Goal: Task Accomplishment & Management: Use online tool/utility

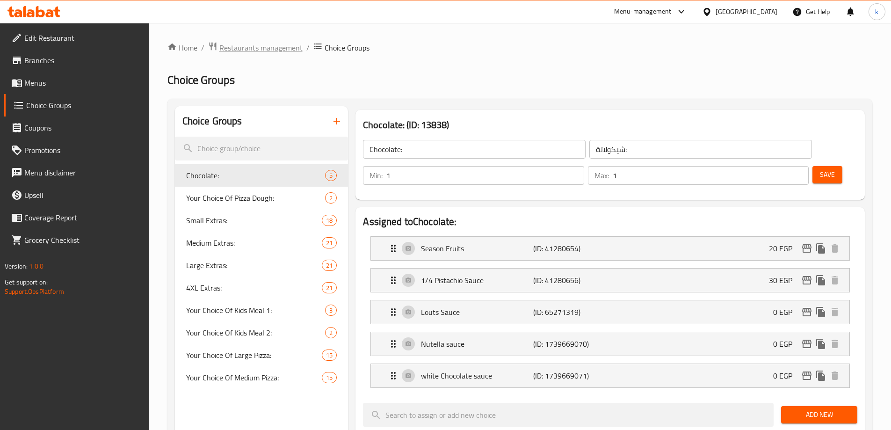
click at [295, 48] on span "Restaurants management" at bounding box center [260, 47] width 83 height 11
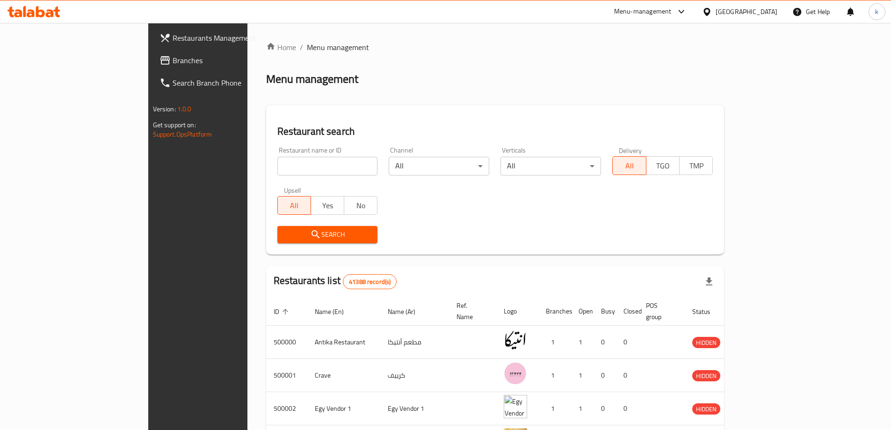
click at [173, 59] on span "Branches" at bounding box center [231, 60] width 117 height 11
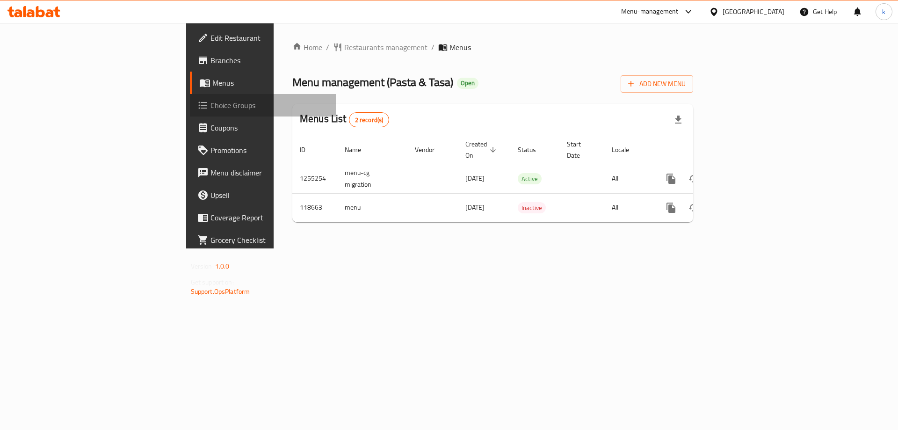
click at [210, 102] on span "Choice Groups" at bounding box center [269, 105] width 118 height 11
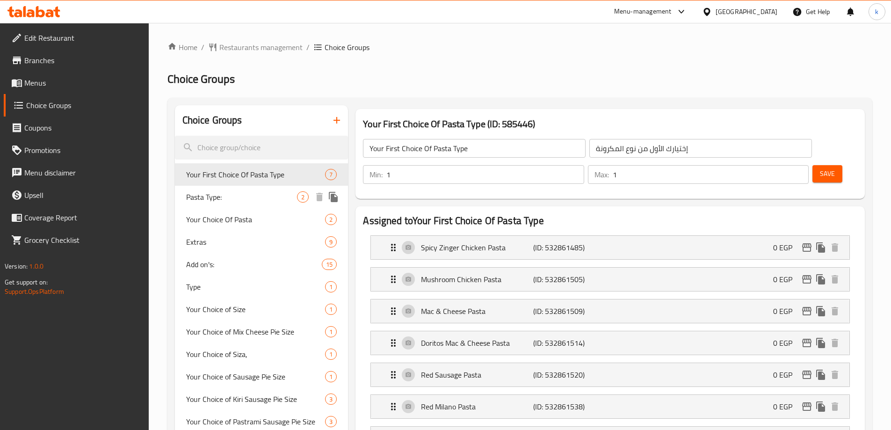
click at [201, 202] on span "Pasta Type:" at bounding box center [241, 196] width 111 height 11
type input "Pasta Type:"
type input ":نوع المكرونه"
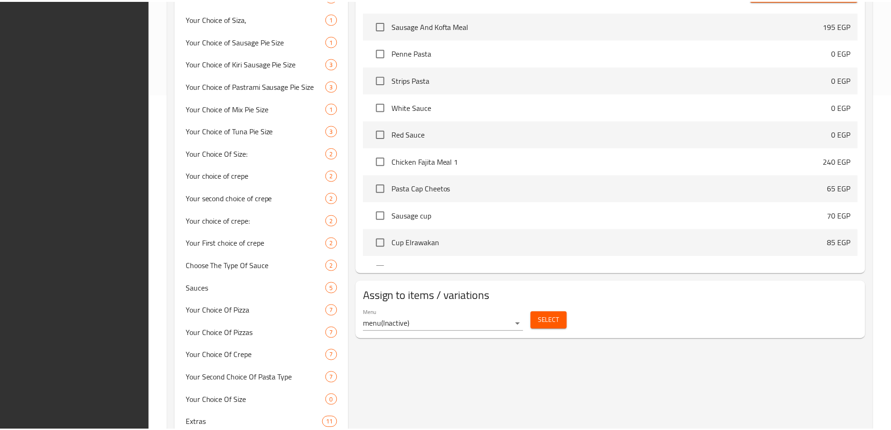
scroll to position [414, 0]
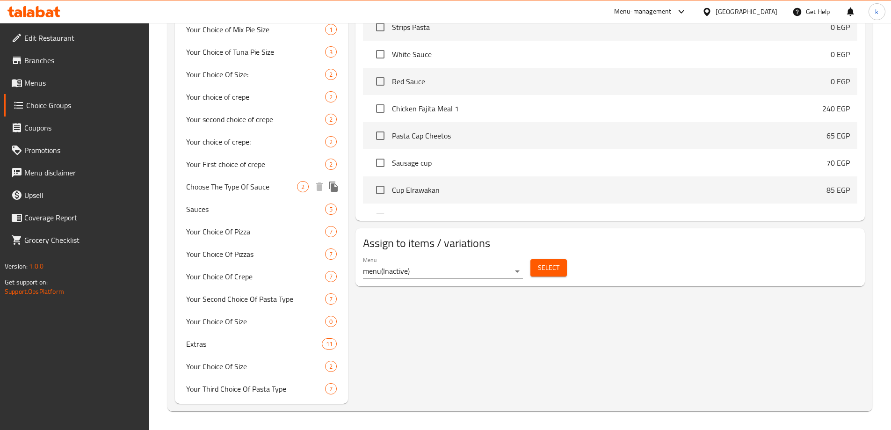
click at [224, 194] on div "Choose The Type Of Sauce 2" at bounding box center [261, 186] width 173 height 22
type input "Choose The Type Of Sauce"
type input "اختيار نوع الصوص"
click at [523, 342] on div "Choose The Type Of Sauce (ID: 791219) Choose The Type Of Sauce ​ اختيار نوع الص…" at bounding box center [608, 47] width 520 height 713
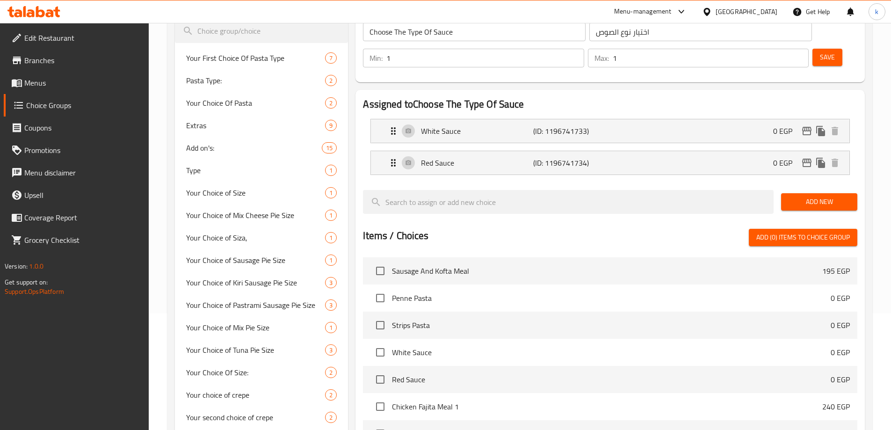
scroll to position [40, 0]
